Goal: Information Seeking & Learning: Check status

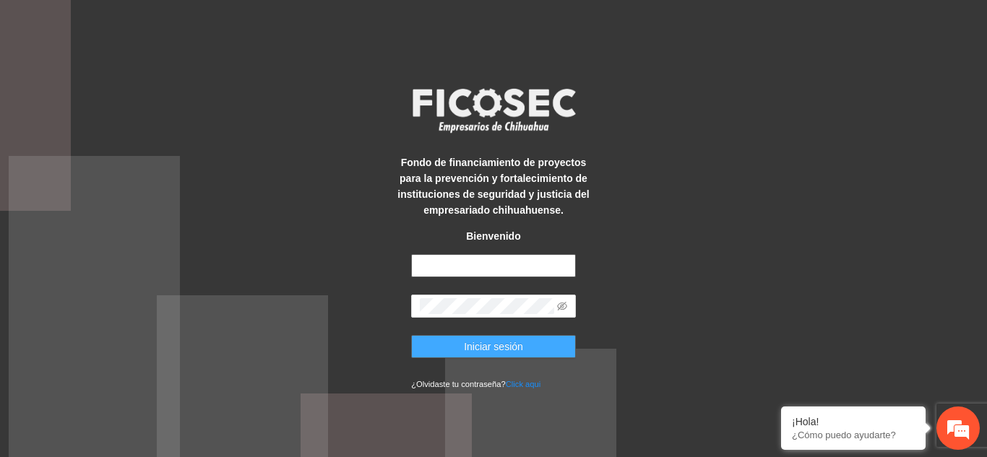
type input "**********"
click at [517, 350] on span "Iniciar sesión" at bounding box center [493, 347] width 59 height 16
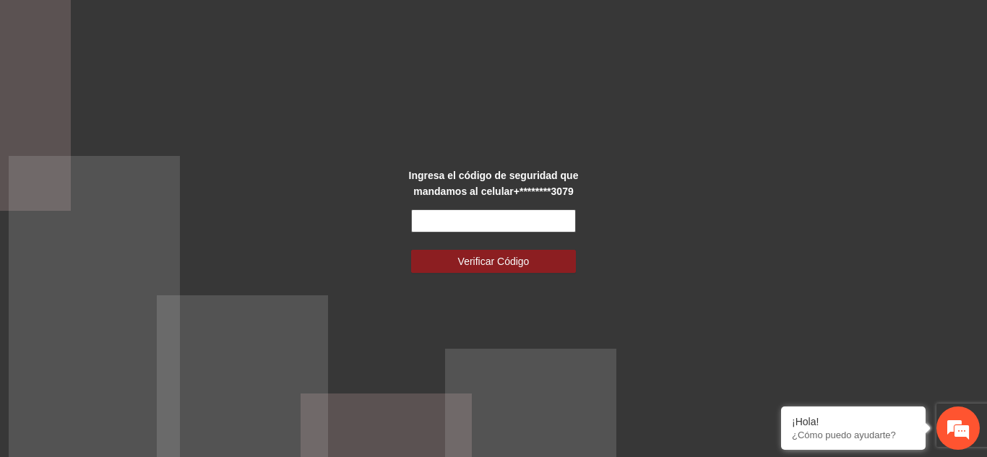
click at [472, 214] on input "text" at bounding box center [493, 221] width 165 height 23
paste input "******"
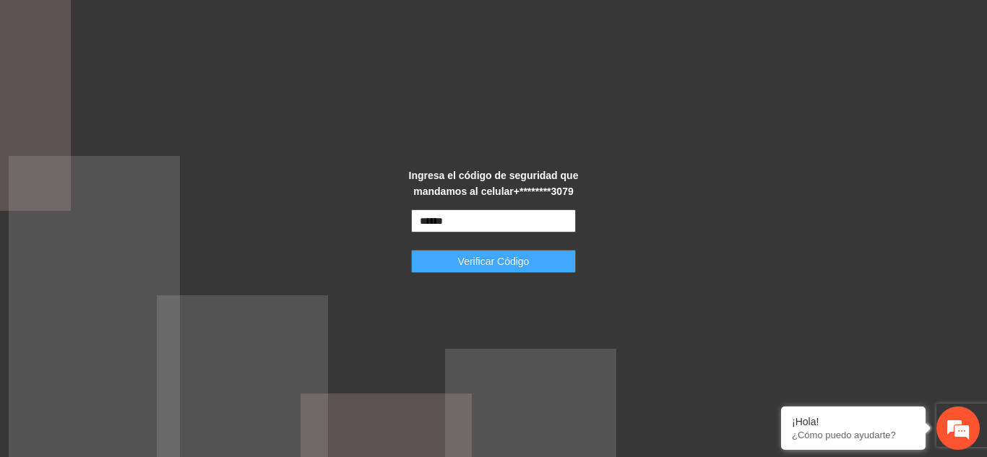
type input "******"
click at [478, 262] on span "Verificar Código" at bounding box center [494, 262] width 72 height 16
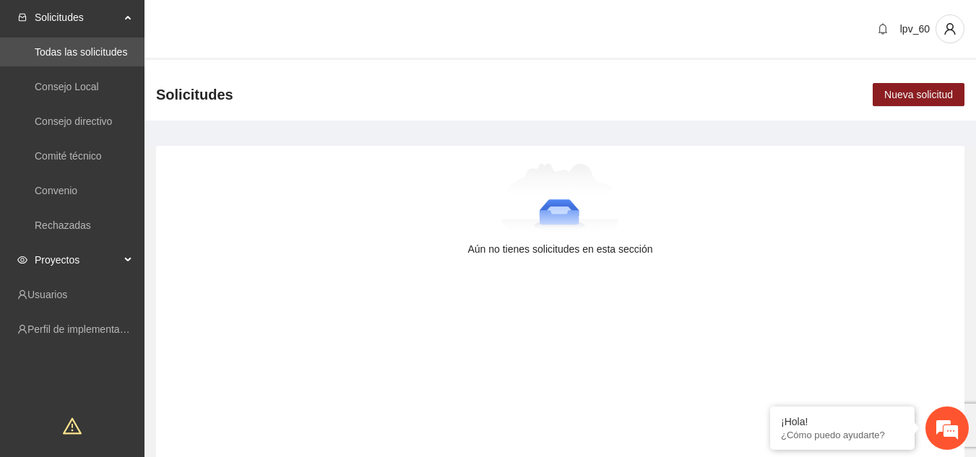
click at [131, 257] on div "Proyectos" at bounding box center [72, 260] width 145 height 29
click at [67, 289] on link "Activos" at bounding box center [51, 295] width 33 height 12
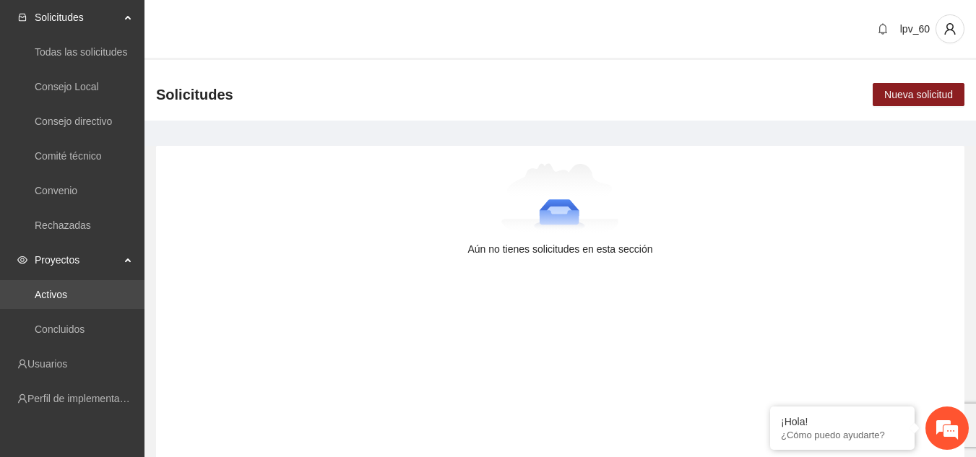
click at [67, 289] on link "Activos" at bounding box center [51, 295] width 33 height 12
click at [52, 298] on link "Activos" at bounding box center [51, 295] width 33 height 12
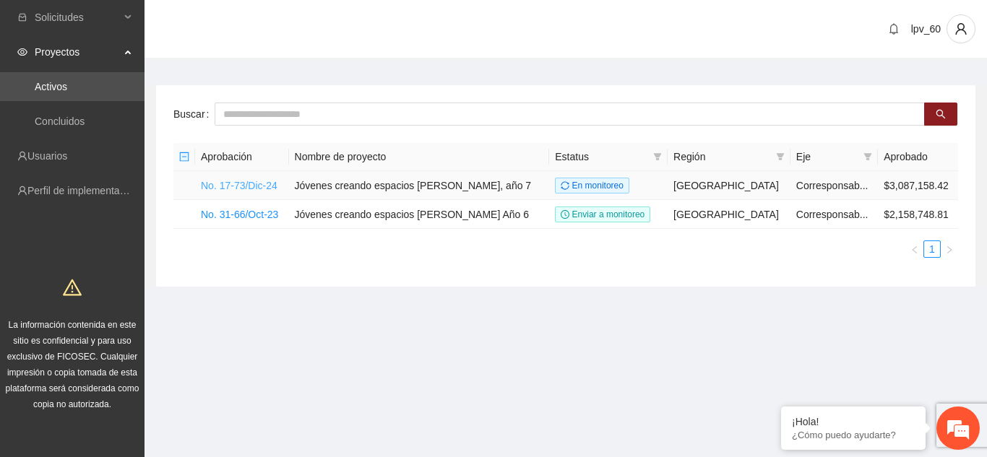
click at [229, 187] on link "No. 17-73/Dic-24" at bounding box center [239, 186] width 77 height 12
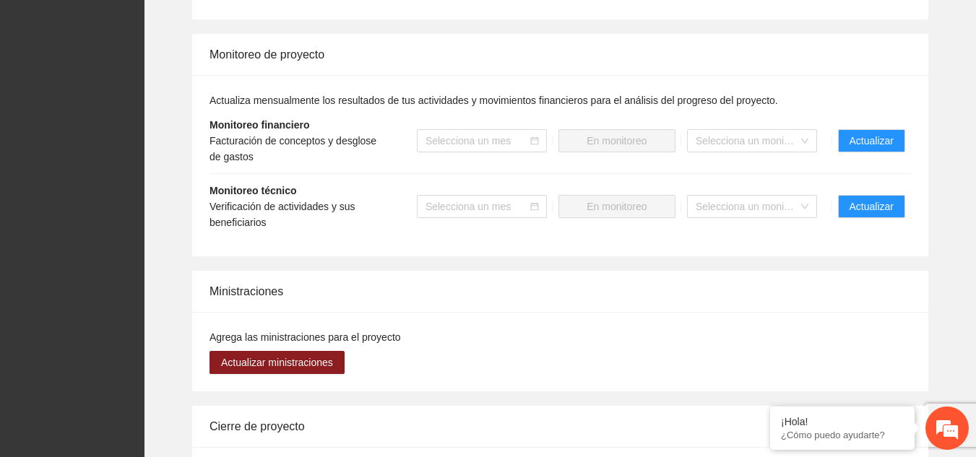
scroll to position [1502, 0]
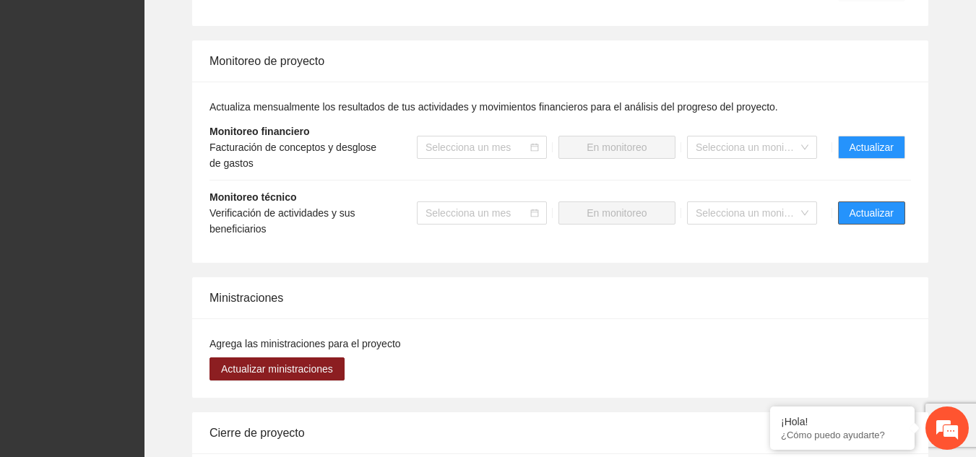
click at [882, 205] on span "Actualizar" at bounding box center [872, 213] width 44 height 16
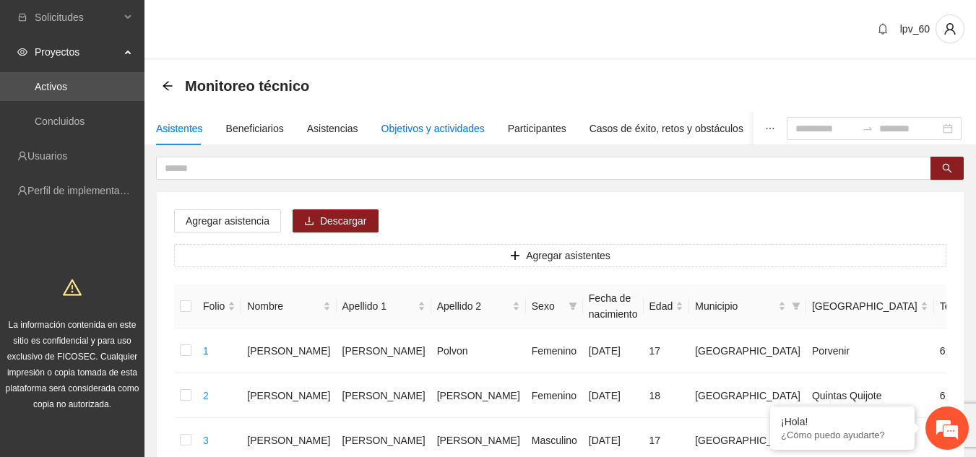
drag, startPoint x: 882, startPoint y: 199, endPoint x: 420, endPoint y: 131, distance: 467.5
click at [420, 131] on div "Objetivos y actividades" at bounding box center [433, 129] width 103 height 16
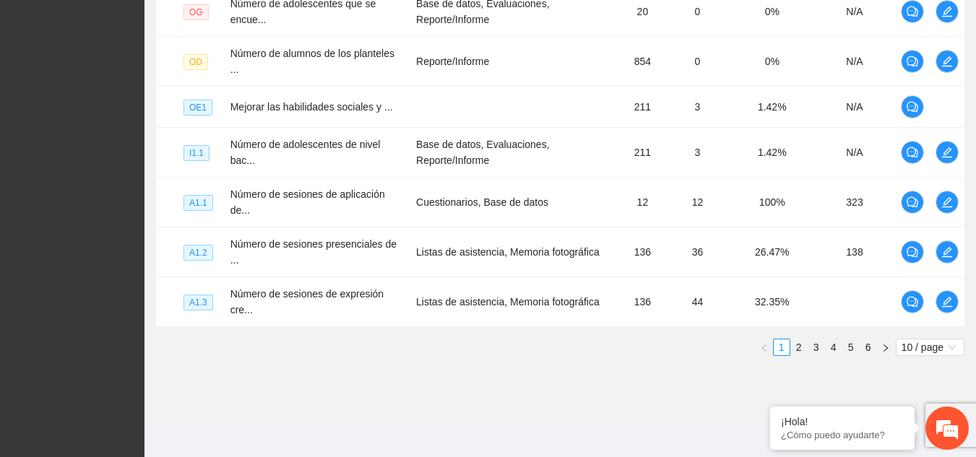
scroll to position [158, 0]
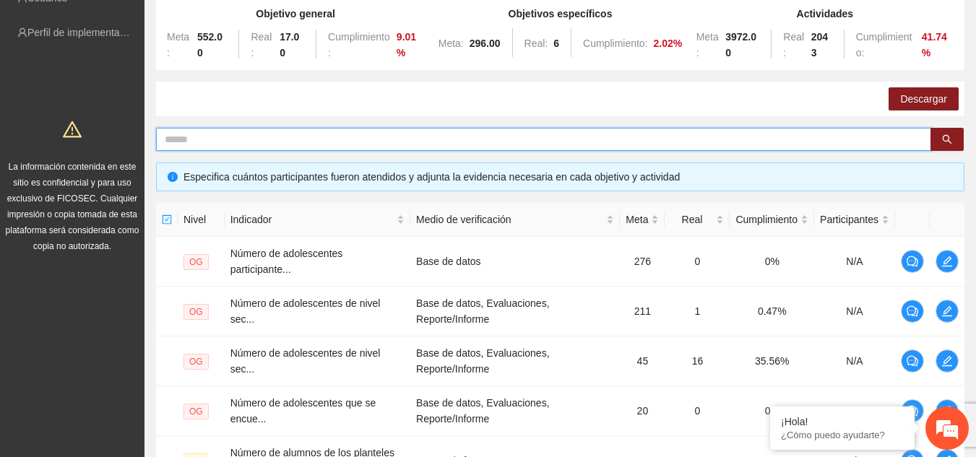
click at [442, 134] on input "text" at bounding box center [538, 140] width 746 height 16
click at [947, 147] on button "button" at bounding box center [947, 139] width 33 height 23
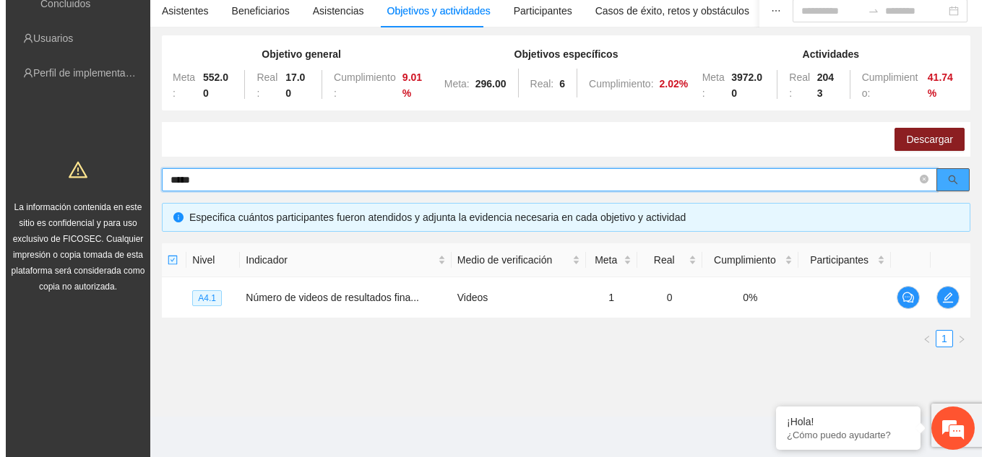
scroll to position [118, 0]
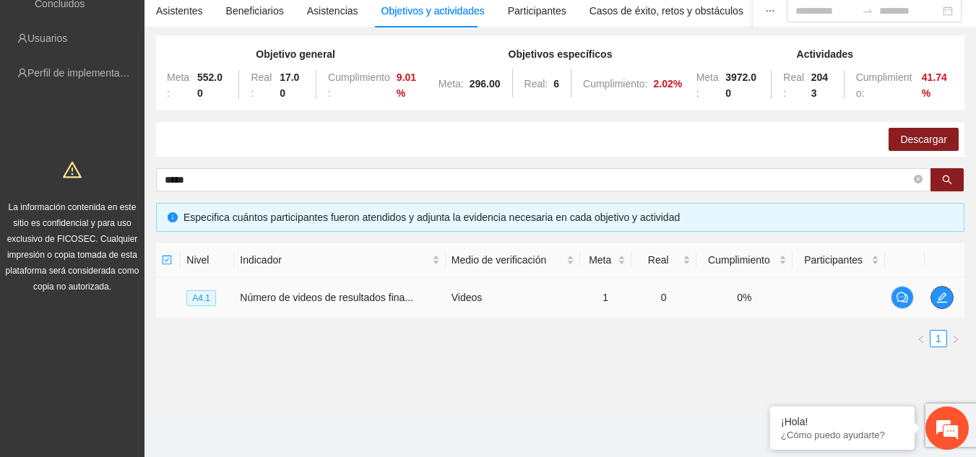
click at [944, 296] on icon "edit" at bounding box center [943, 298] width 12 height 12
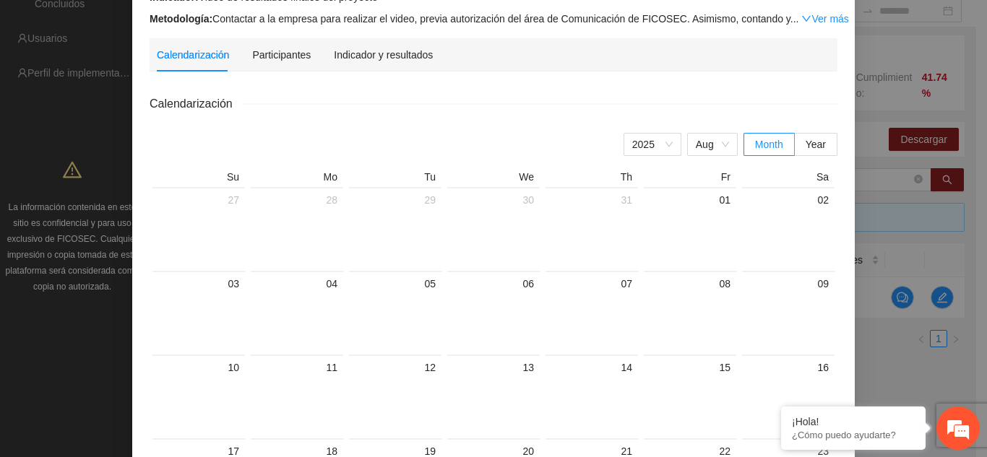
scroll to position [152, 0]
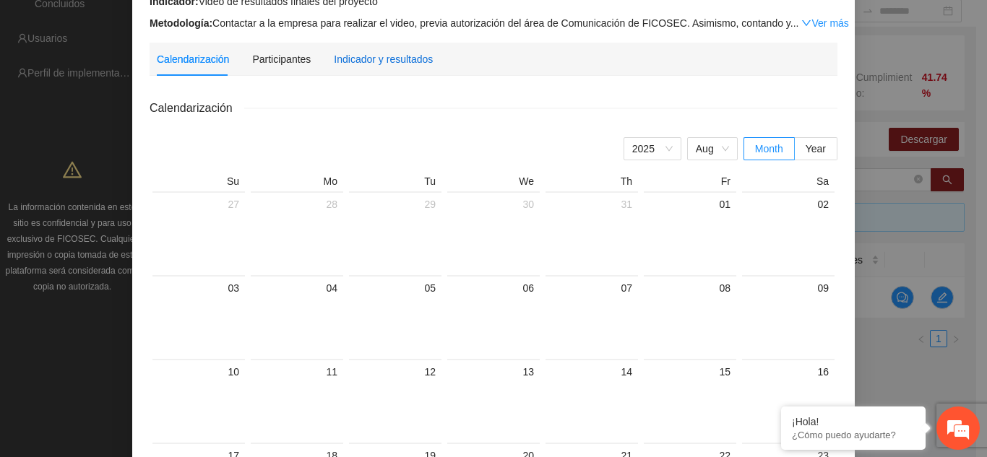
click at [392, 61] on div "Indicador y resultados" at bounding box center [383, 59] width 99 height 16
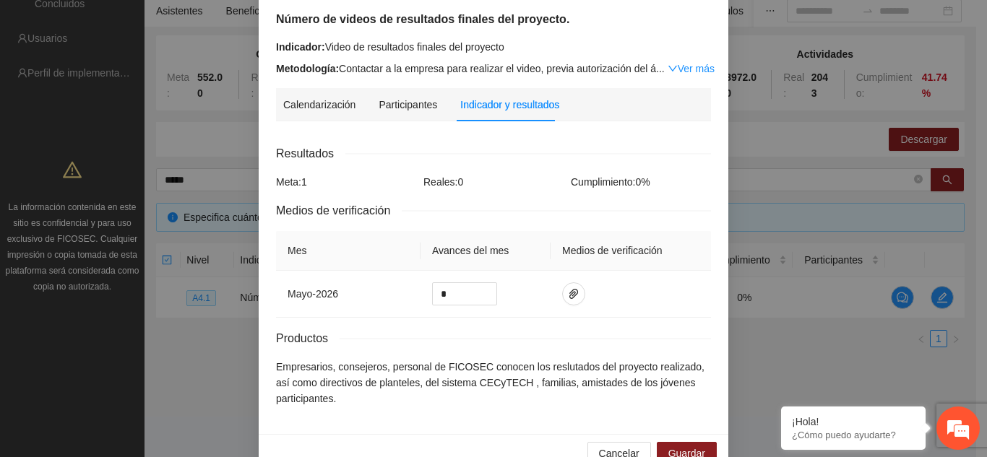
scroll to position [107, 0]
click at [690, 62] on link "Ver más" at bounding box center [691, 68] width 47 height 12
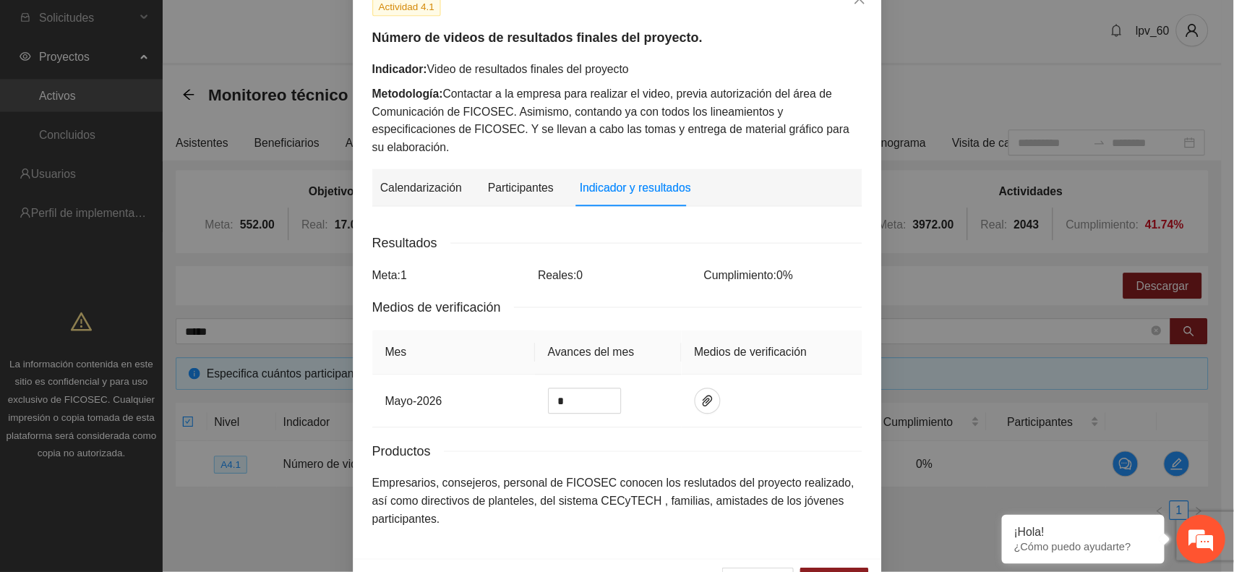
scroll to position [56, 0]
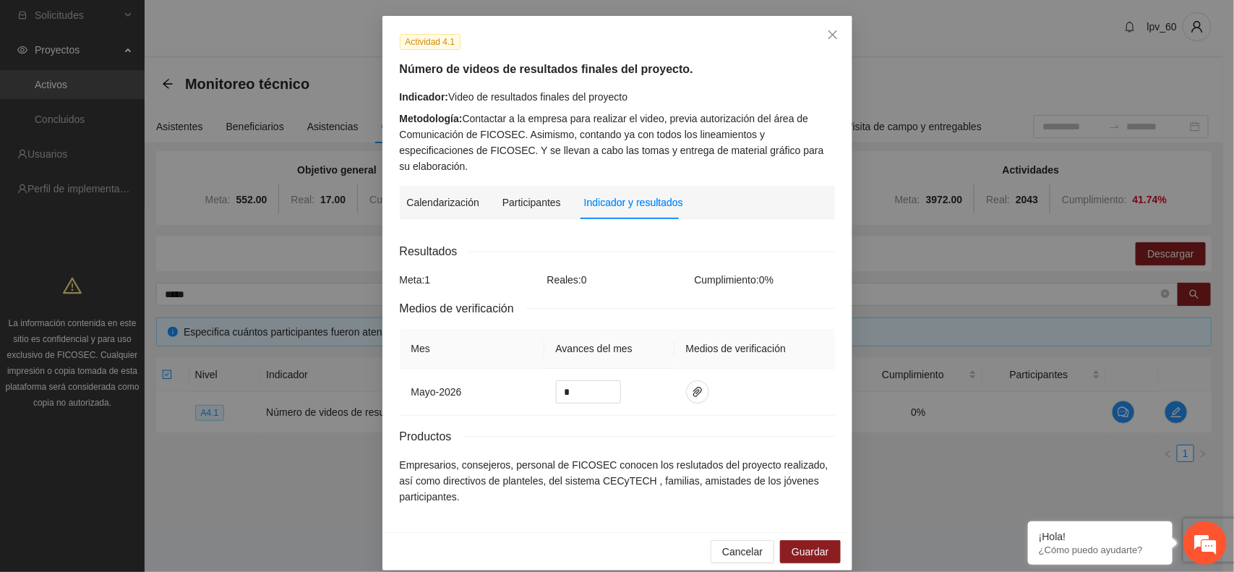
drag, startPoint x: 965, startPoint y: 10, endPoint x: 702, endPoint y: 43, distance: 265.1
click at [702, 43] on div "Actividad 4.1" at bounding box center [617, 41] width 446 height 17
click at [827, 29] on icon "close" at bounding box center [833, 35] width 12 height 12
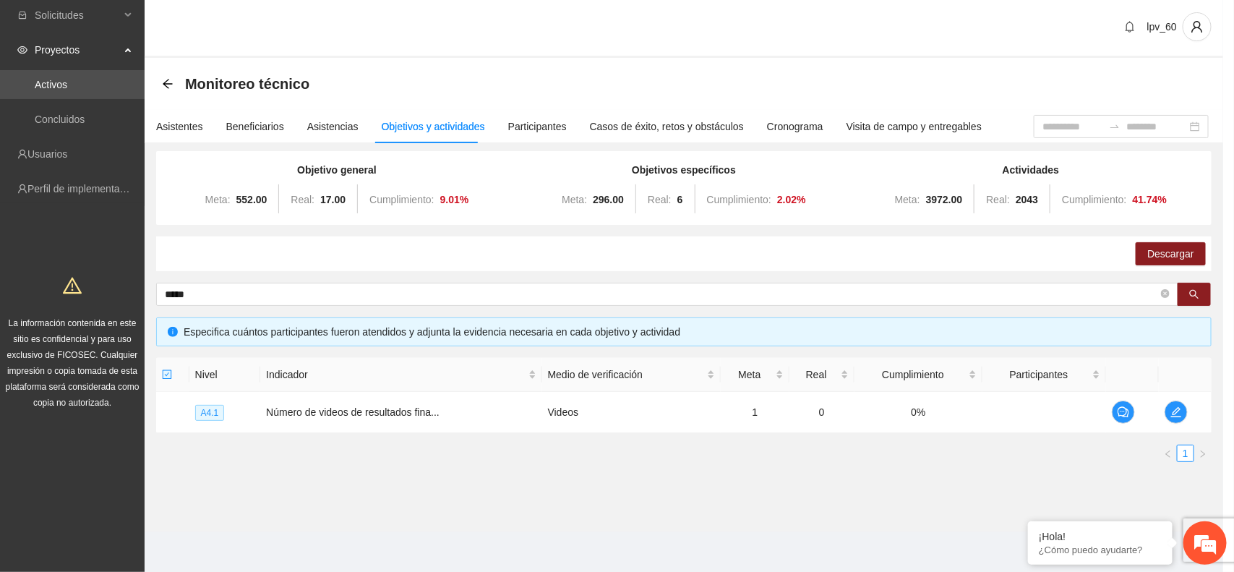
scroll to position [0, 0]
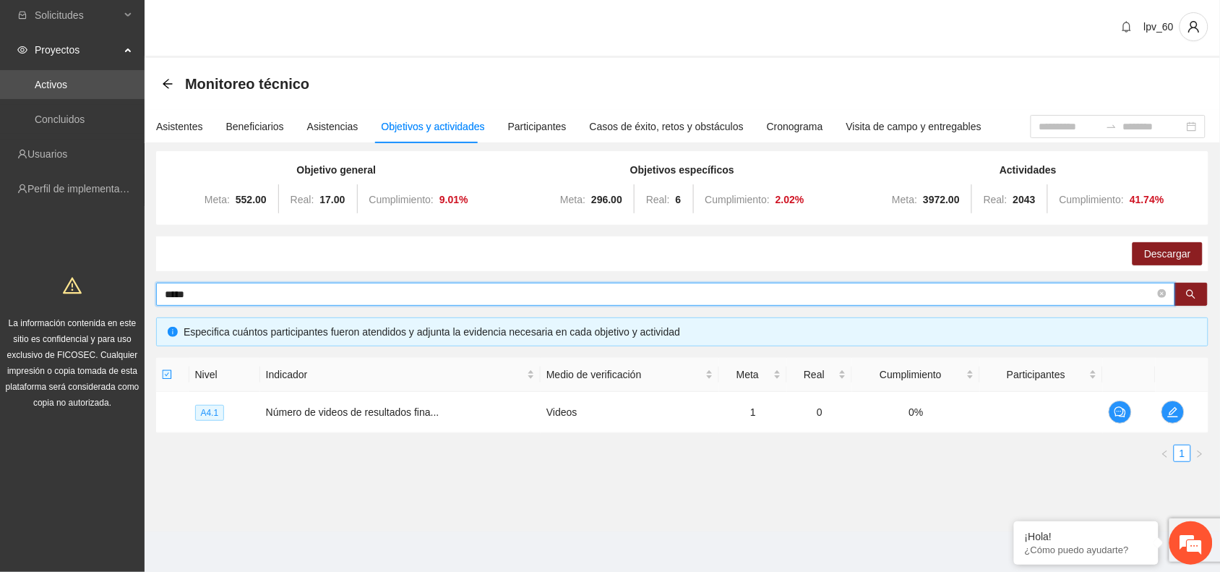
drag, startPoint x: 267, startPoint y: 289, endPoint x: 116, endPoint y: 254, distance: 155.0
click at [116, 254] on section "Solicitudes Proyectos Activos Concluidos Usuarios Perfil de implementadora La i…" at bounding box center [610, 285] width 1220 height 574
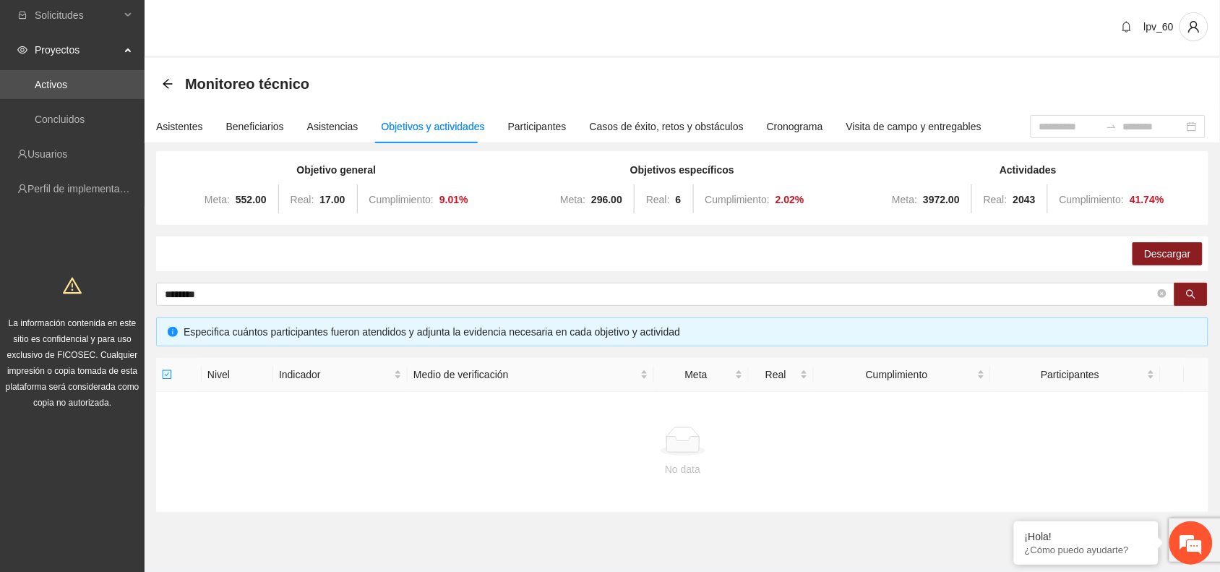
click at [74, 270] on section "Solicitudes Proyectos Activos Concluidos Usuarios Perfil de implementadora La i…" at bounding box center [610, 304] width 1220 height 613
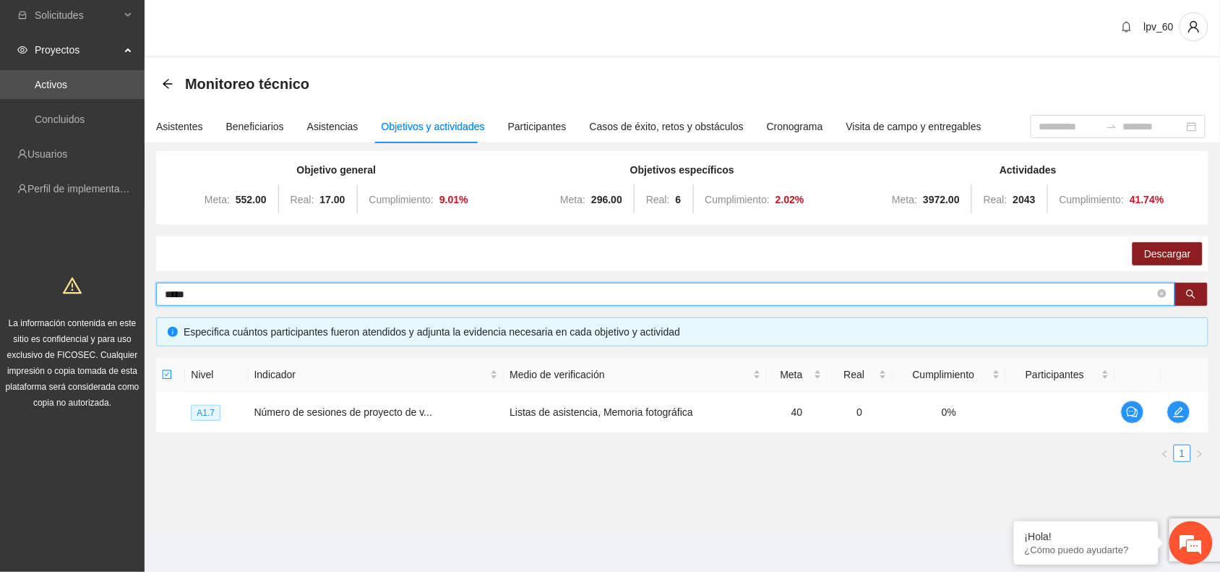
type input "****"
click at [976, 410] on icon "edit" at bounding box center [1179, 412] width 12 height 12
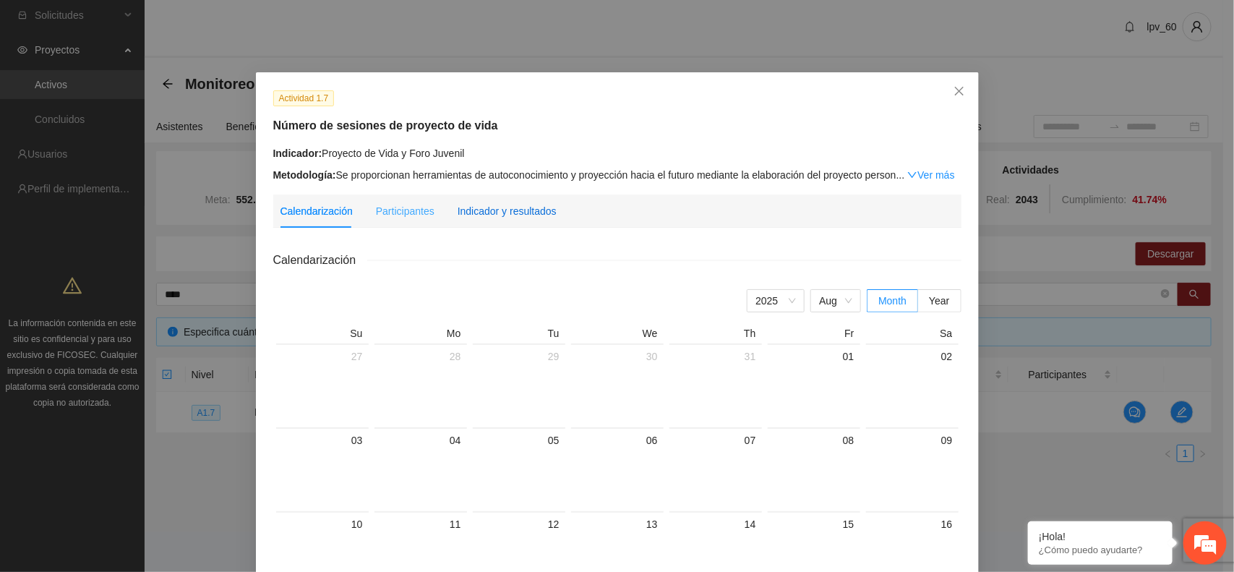
click at [506, 208] on div "Indicador y resultados" at bounding box center [506, 211] width 99 height 16
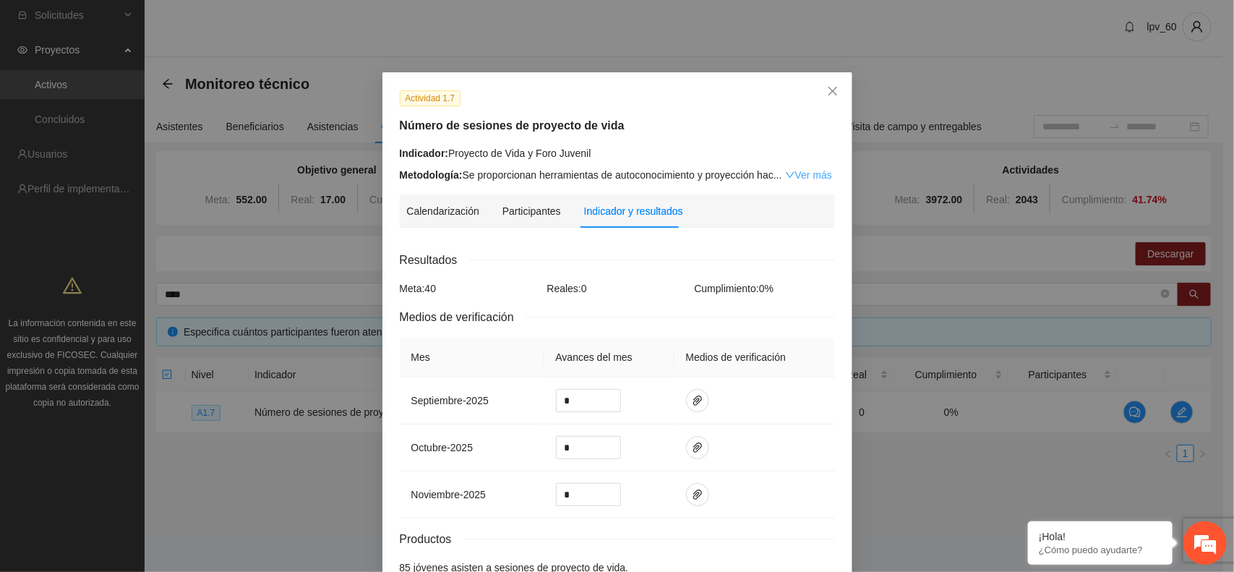
click at [809, 169] on link "Ver más" at bounding box center [808, 175] width 47 height 12
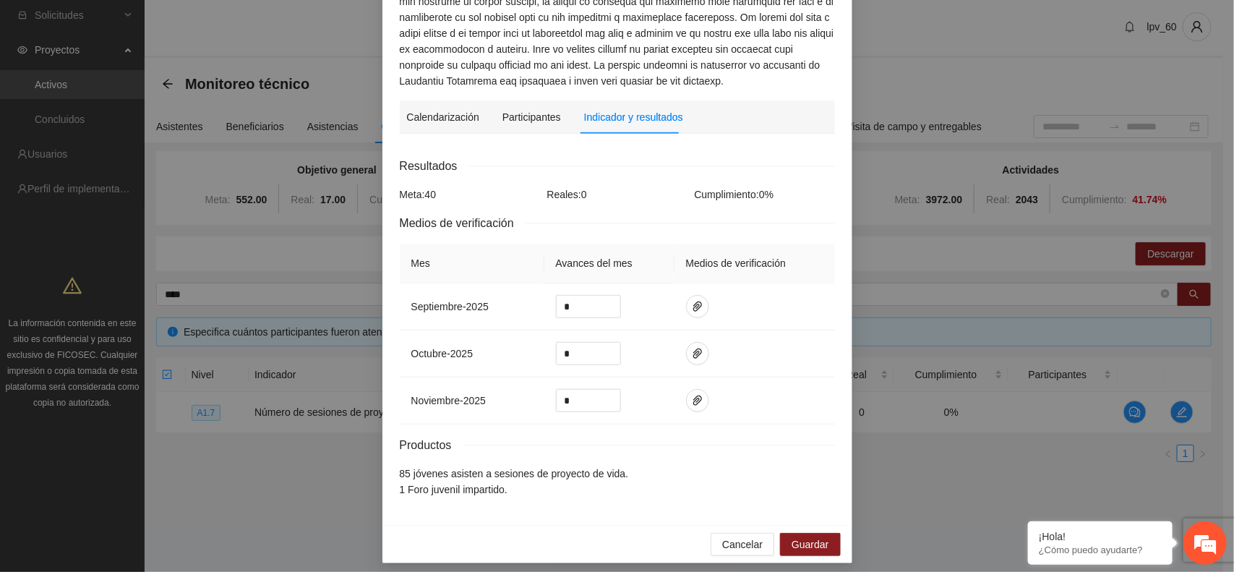
scroll to position [311, 0]
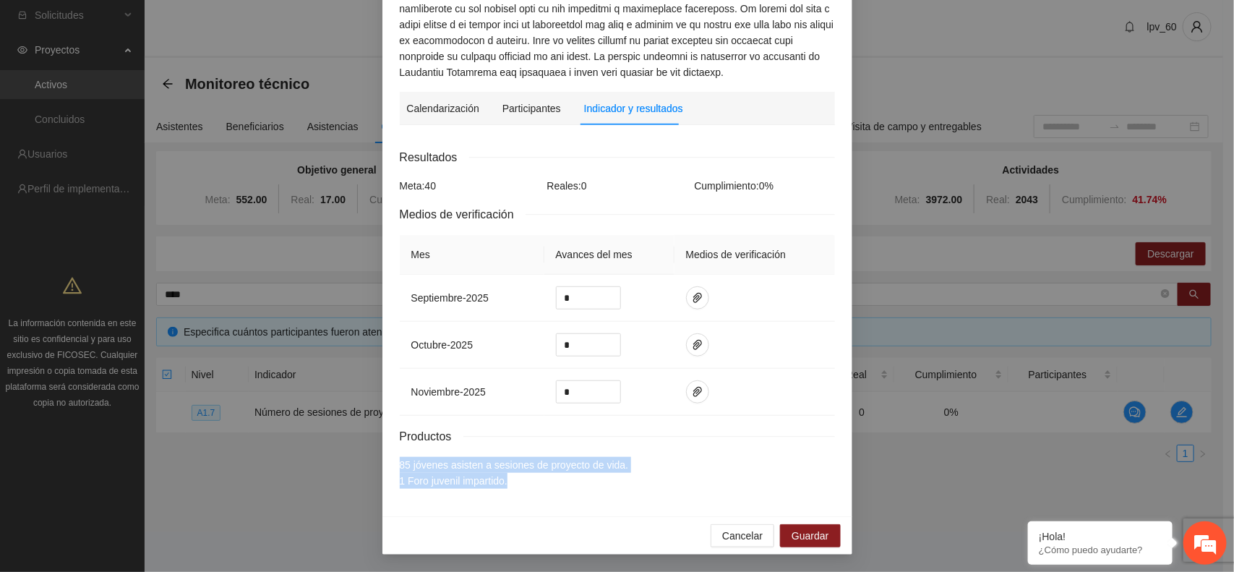
drag, startPoint x: 540, startPoint y: 491, endPoint x: 387, endPoint y: 457, distance: 156.9
click at [387, 457] on div "Actividad 1.7 Número de sesiones de proyecto de vida Indicador: Proyecto de Vid…" at bounding box center [617, 139] width 470 height 753
click at [517, 457] on div "Calendarización [DATE] Month Year Su Mo Tu We Th Fr Sa 27 28 29 30 31 01 02 03 …" at bounding box center [617, 318] width 435 height 362
drag, startPoint x: 518, startPoint y: 491, endPoint x: 369, endPoint y: 454, distance: 154.2
click at [370, 456] on div "Actividad 1.7 Número de sesiones de proyecto de vida Indicador: Proyecto de Vid…" at bounding box center [617, 286] width 1234 height 572
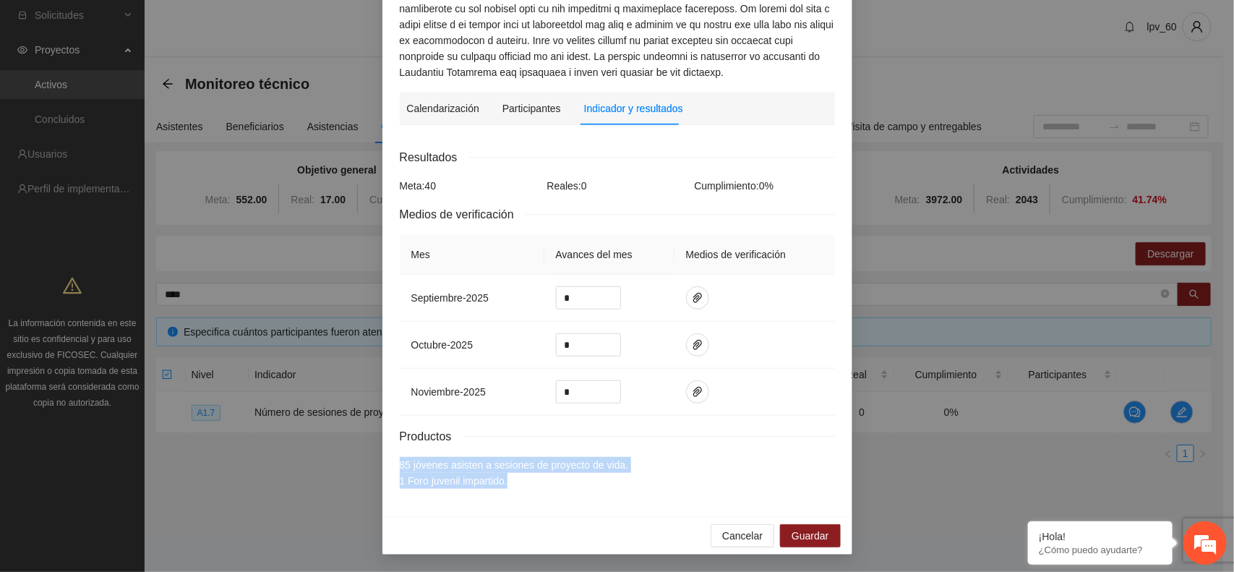
click at [558, 457] on div "Actividad 1.7 Número de sesiones de proyecto de vida Indicador: Proyecto de Vid…" at bounding box center [617, 139] width 470 height 753
click at [536, 457] on li "1 Foro juvenil impartido." at bounding box center [617, 481] width 435 height 16
drag, startPoint x: 511, startPoint y: 475, endPoint x: 391, endPoint y: 464, distance: 120.4
click at [391, 457] on div "Actividad 1.7 Número de sesiones de proyecto de vida Indicador: Proyecto de Vid…" at bounding box center [617, 139] width 470 height 753
click at [547, 457] on li "85 jóvenes asisten a sesiones de proyecto de vida." at bounding box center [617, 465] width 435 height 16
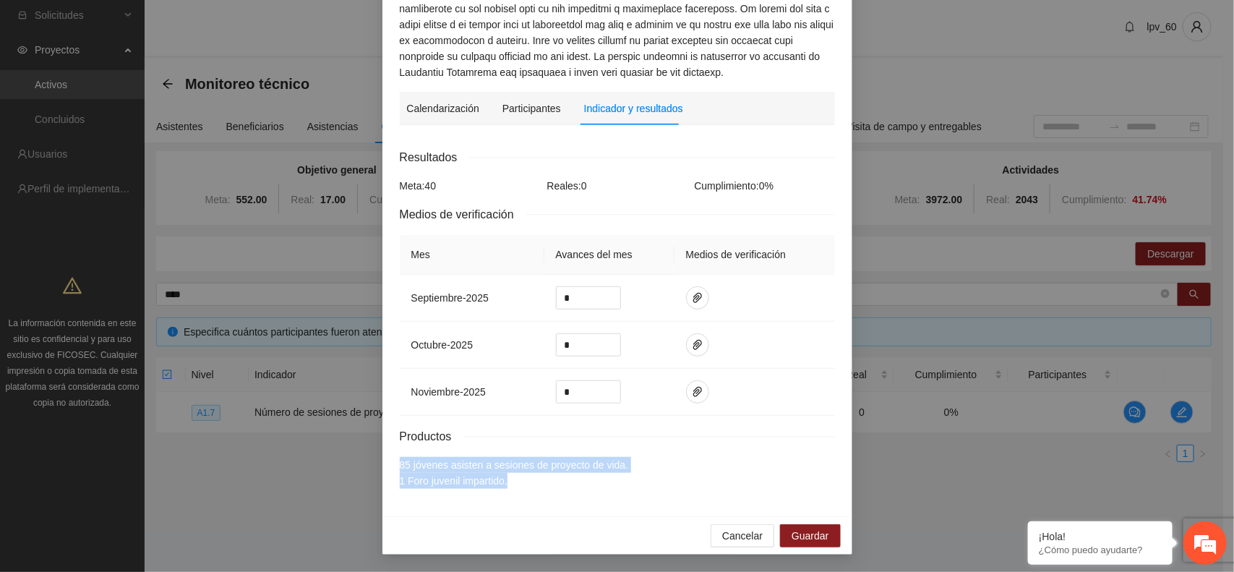
drag, startPoint x: 514, startPoint y: 494, endPoint x: 365, endPoint y: 449, distance: 155.2
click at [365, 450] on div "Actividad 1.7 Número de sesiones de proyecto de vida Indicador: Proyecto de Vid…" at bounding box center [617, 286] width 1234 height 572
click at [507, 457] on li "1 Foro juvenil impartido." at bounding box center [617, 481] width 435 height 16
click at [509, 457] on li "1 Foro juvenil impartido." at bounding box center [617, 481] width 435 height 16
drag, startPoint x: 485, startPoint y: 479, endPoint x: 473, endPoint y: 482, distance: 11.9
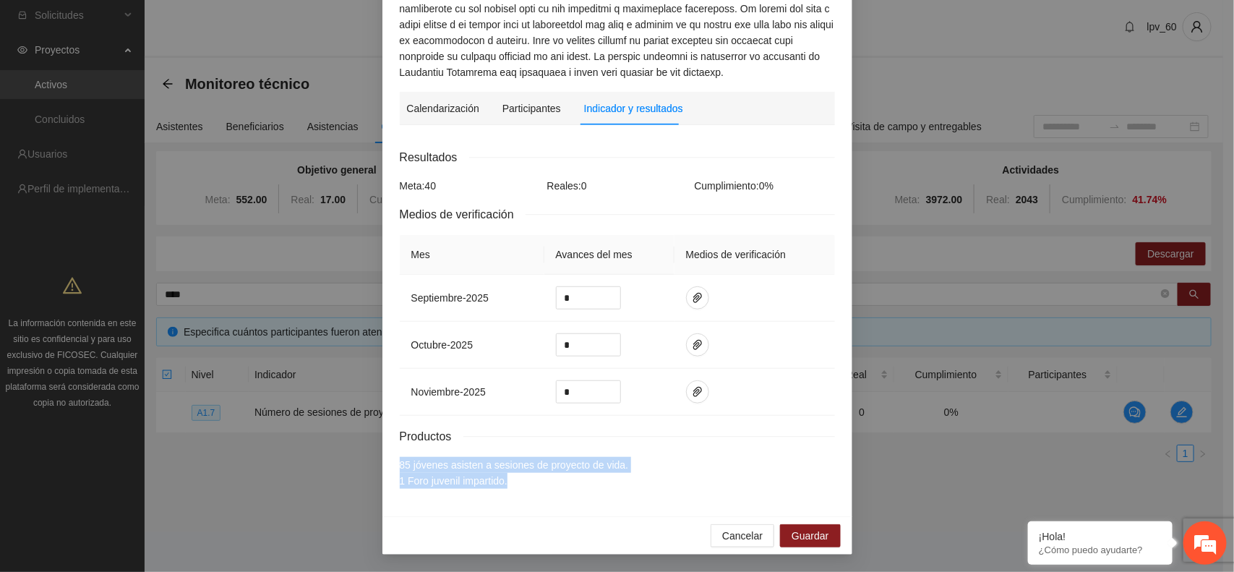
click at [482, 457] on li "1 Foro juvenil impartido." at bounding box center [617, 481] width 435 height 16
click at [406, 457] on li "85 jóvenes asisten a sesiones de proyecto de vida." at bounding box center [617, 465] width 435 height 16
drag, startPoint x: 515, startPoint y: 483, endPoint x: 387, endPoint y: 463, distance: 128.7
click at [387, 457] on div "Actividad 1.7 Número de sesiones de proyecto de vida Indicador: Proyecto de Vid…" at bounding box center [617, 139] width 470 height 753
click at [493, 457] on li "1 Foro juvenil impartido." at bounding box center [617, 481] width 435 height 16
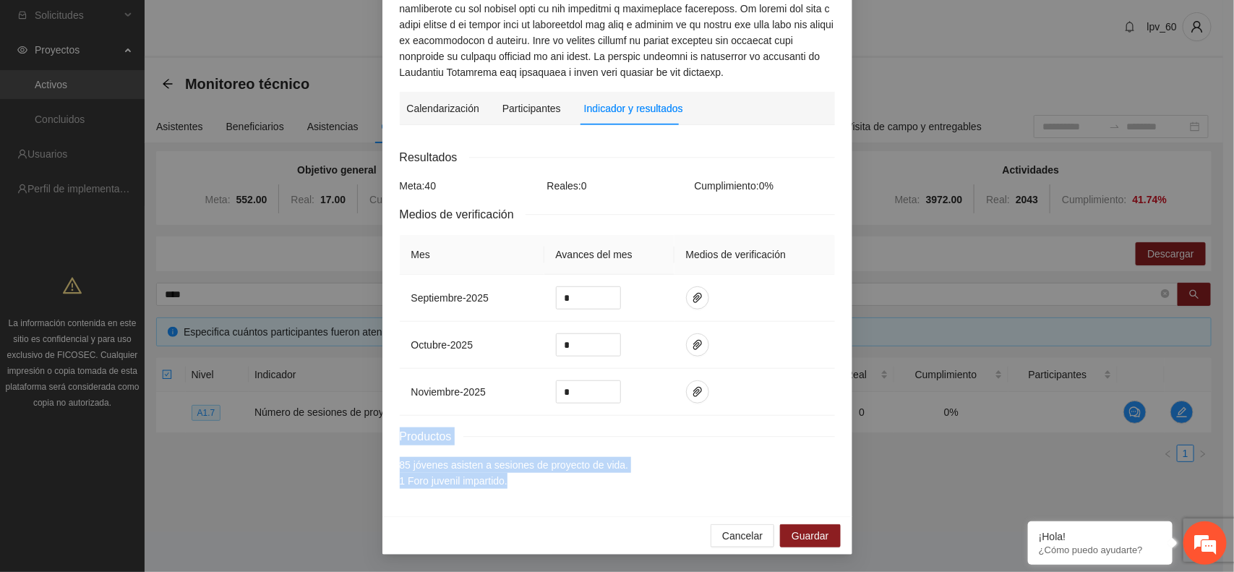
drag, startPoint x: 509, startPoint y: 486, endPoint x: 363, endPoint y: 442, distance: 152.5
click at [363, 442] on div "Actividad 1.7 Número de sesiones de proyecto de vida Indicador: Proyecto de Vid…" at bounding box center [617, 286] width 1234 height 572
click at [481, 457] on li "1 Foro juvenil impartido." at bounding box center [617, 481] width 435 height 16
drag, startPoint x: 515, startPoint y: 483, endPoint x: 325, endPoint y: 432, distance: 196.0
click at [325, 432] on div "Actividad 1.7 Número de sesiones de proyecto de vida Indicador: Proyecto de Vid…" at bounding box center [617, 286] width 1234 height 572
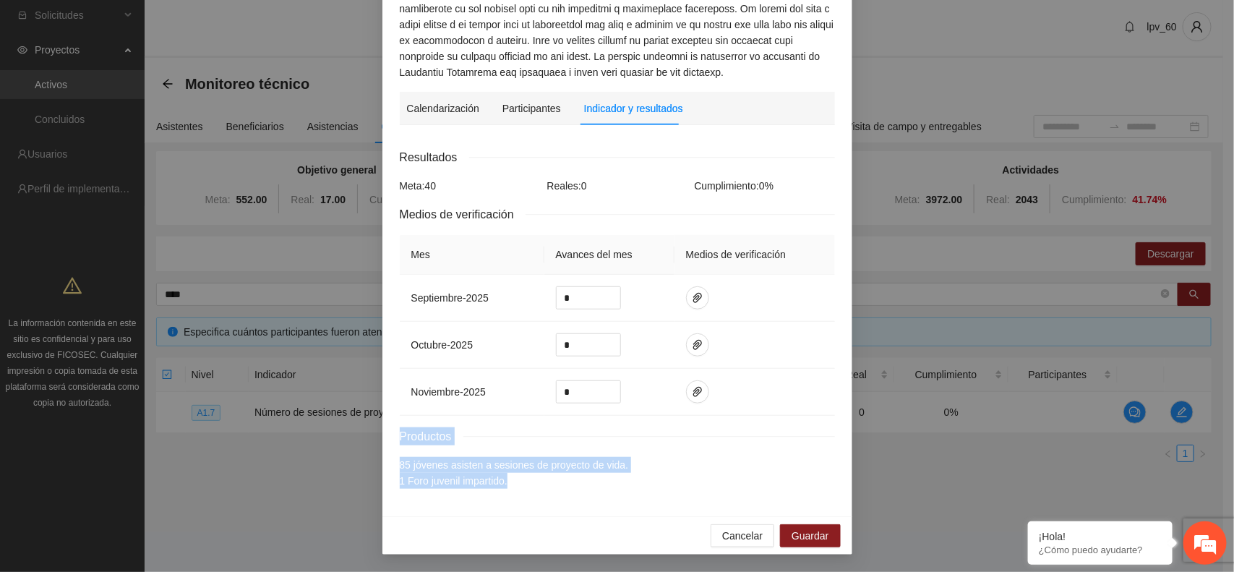
click at [430, 452] on div "Resultados Meta: 40 Reales: 0 Cumplimiento: 0 % Medios de verificación Mes Avan…" at bounding box center [617, 318] width 435 height 340
click at [504, 457] on li "1 Foro juvenil impartido." at bounding box center [617, 481] width 435 height 16
drag, startPoint x: 504, startPoint y: 485, endPoint x: 401, endPoint y: 463, distance: 105.6
click at [401, 457] on ul "85 jóvenes asisten a sesiones de proyecto de vida. 1 Foro juvenil impartido." at bounding box center [617, 473] width 435 height 32
click at [382, 457] on div "Actividad 1.7 Número de sesiones de proyecto de vida Indicador: Proyecto de Vid…" at bounding box center [617, 139] width 470 height 753
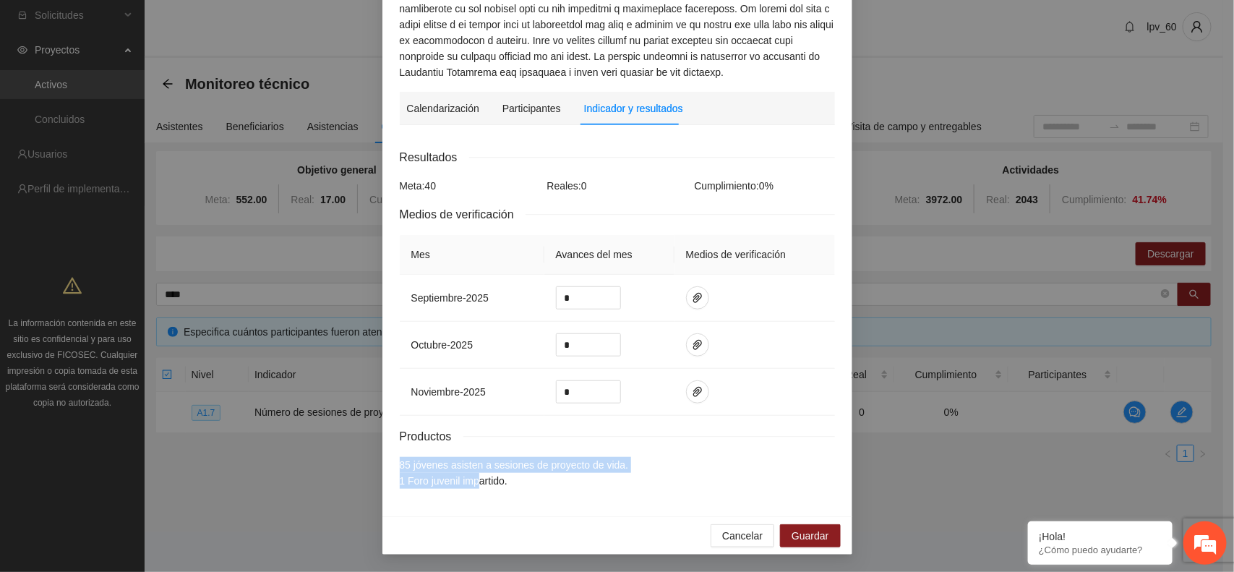
drag, startPoint x: 384, startPoint y: 457, endPoint x: 478, endPoint y: 495, distance: 100.8
click at [474, 457] on div "Actividad 1.7 Número de sesiones de proyecto de vida Indicador: Proyecto de Vid…" at bounding box center [617, 139] width 470 height 753
click at [547, 457] on div "Actividad 1.7 Número de sesiones de proyecto de vida Indicador: Proyecto de Vid…" at bounding box center [617, 139] width 470 height 753
drag, startPoint x: 515, startPoint y: 497, endPoint x: 387, endPoint y: 453, distance: 136.0
click at [387, 453] on div "Actividad 1.7 Número de sesiones de proyecto de vida Indicador: Proyecto de Vid…" at bounding box center [617, 139] width 470 height 753
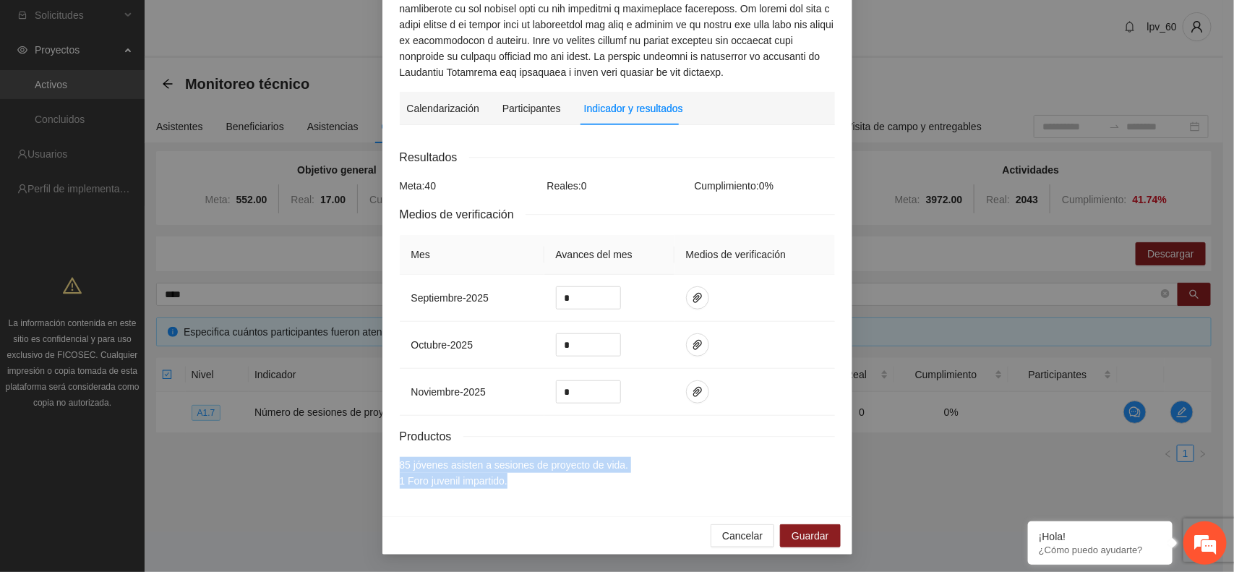
click at [619, 452] on div "Resultados Meta: 40 Reales: 0 Cumplimiento: 0 % Medios de verificación Mes Avan…" at bounding box center [617, 318] width 435 height 340
click at [508, 457] on div "Calendarización [DATE] Month Year Su Mo Tu We Th Fr Sa 27 28 29 30 31 01 02 03 …" at bounding box center [617, 318] width 435 height 362
drag, startPoint x: 499, startPoint y: 486, endPoint x: 377, endPoint y: 444, distance: 128.9
click at [382, 439] on div "Actividad 1.7 Número de sesiones de proyecto de vida Indicador: Proyecto de Vid…" at bounding box center [617, 139] width 470 height 753
click at [569, 457] on div "Calendarización [DATE] Month Year Su Mo Tu We Th Fr Sa 27 28 29 30 31 01 02 03 …" at bounding box center [617, 318] width 435 height 362
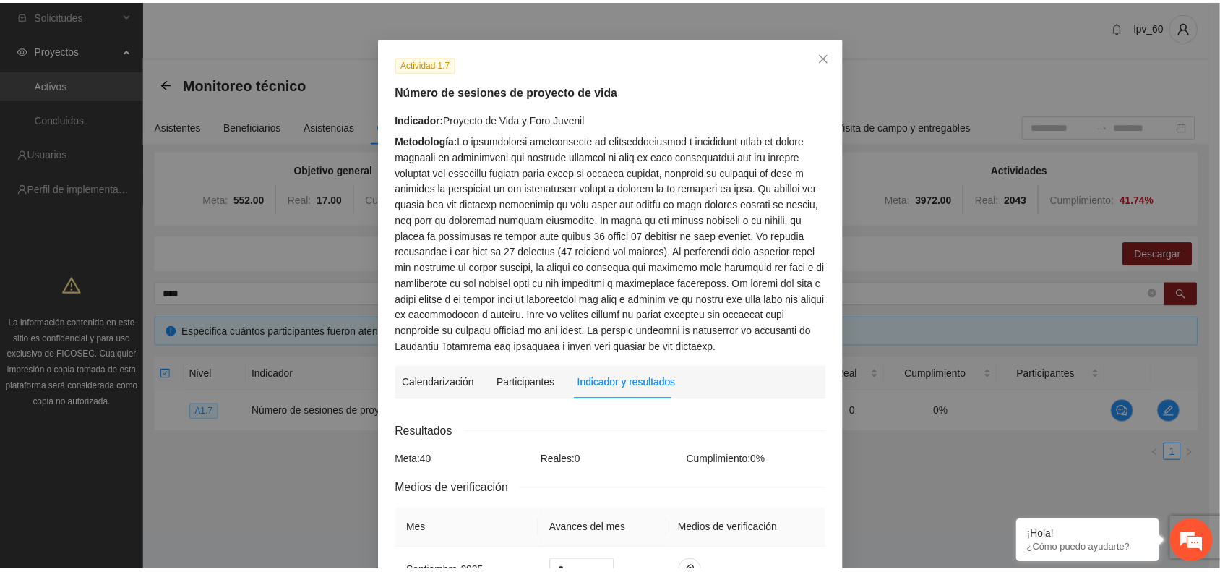
scroll to position [0, 0]
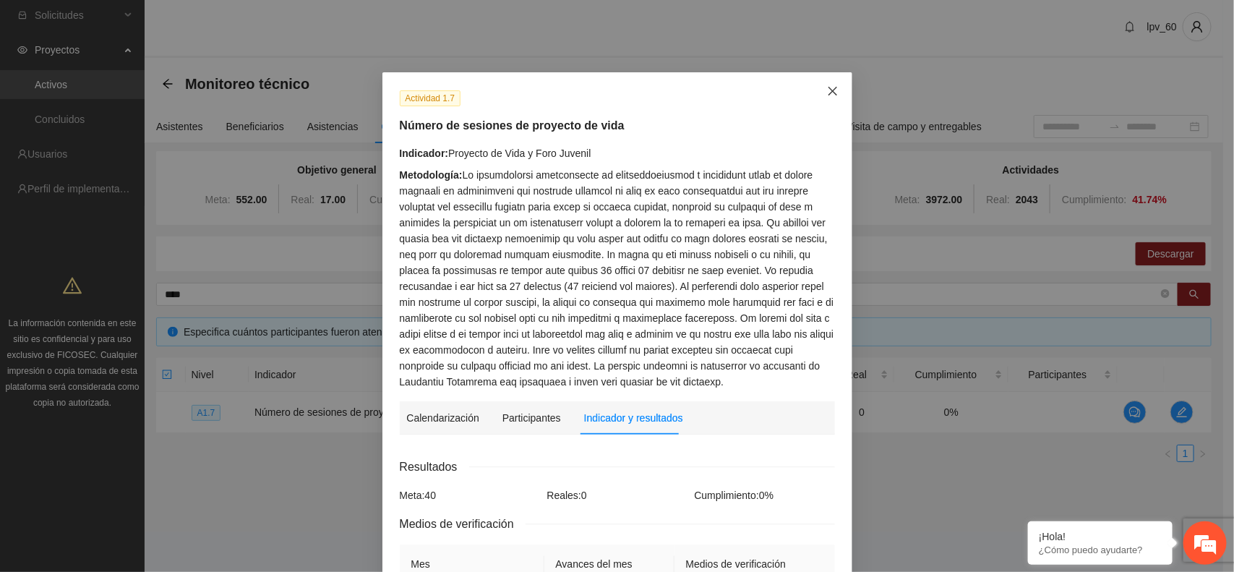
click at [832, 92] on span "Close" at bounding box center [832, 91] width 39 height 39
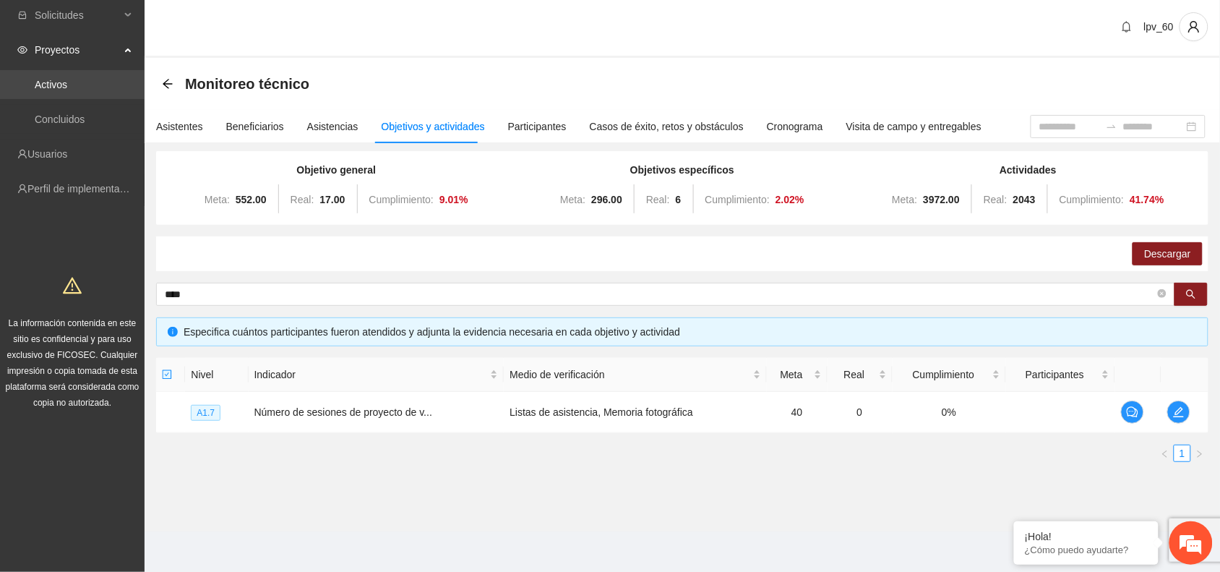
click at [67, 82] on link "Activos" at bounding box center [51, 85] width 33 height 12
